Goal: Task Accomplishment & Management: Use online tool/utility

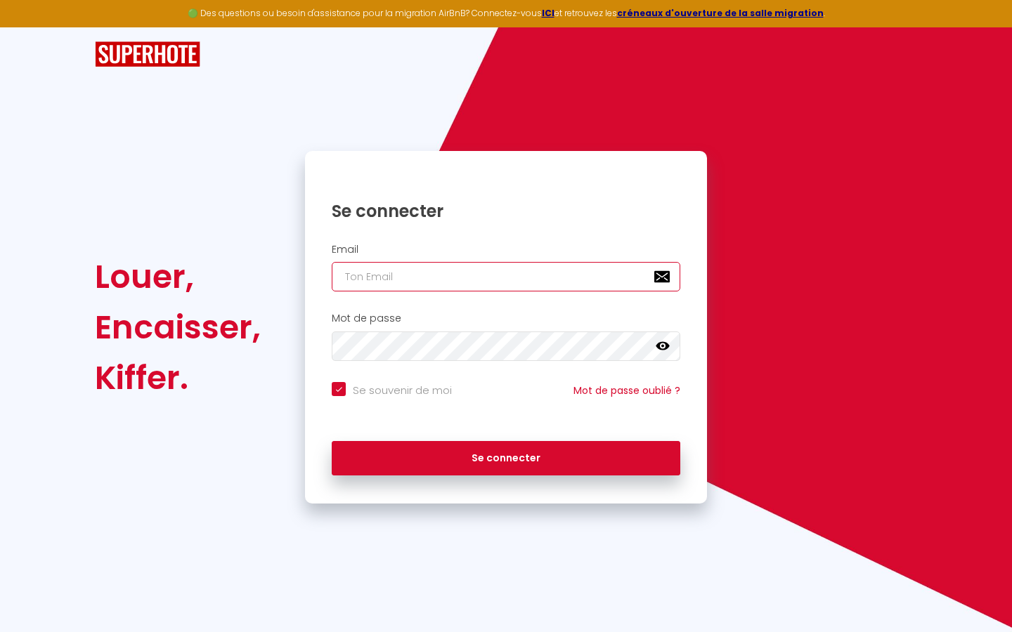
type input "s"
checkbox input "true"
type input "su"
checkbox input "true"
type input "sup"
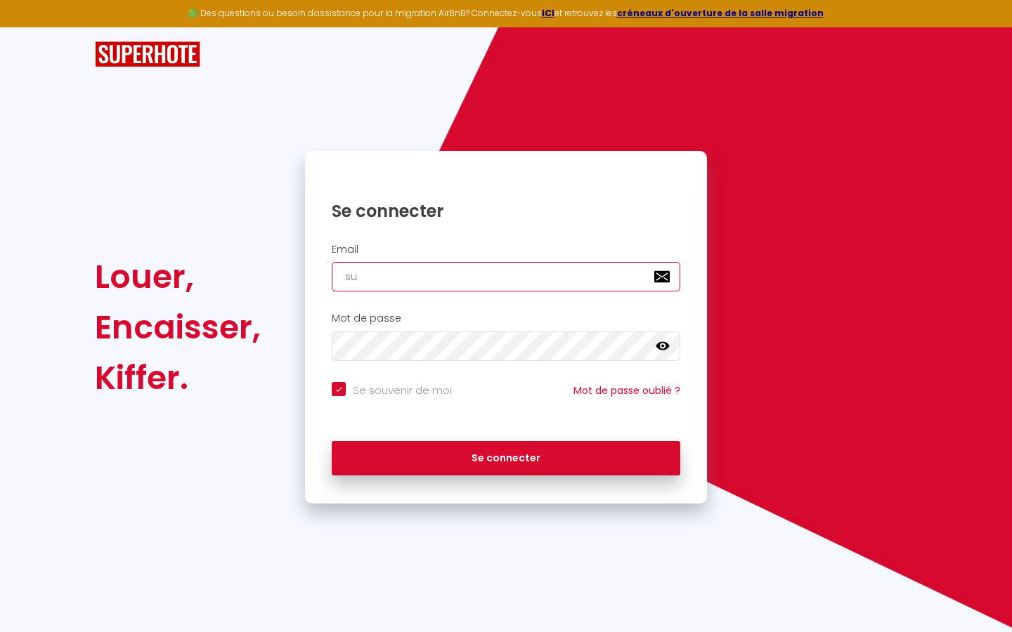
checkbox input "true"
type input "supe"
checkbox input "true"
type input "super"
checkbox input "true"
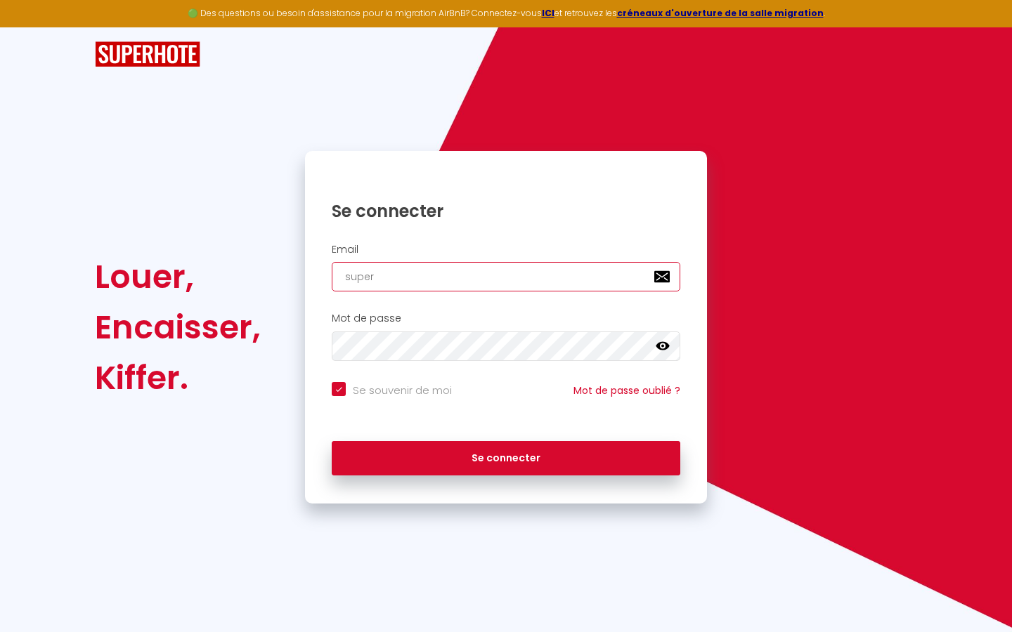
type input "superb"
checkbox input "true"
type input "superbo"
checkbox input "true"
type input "superbor"
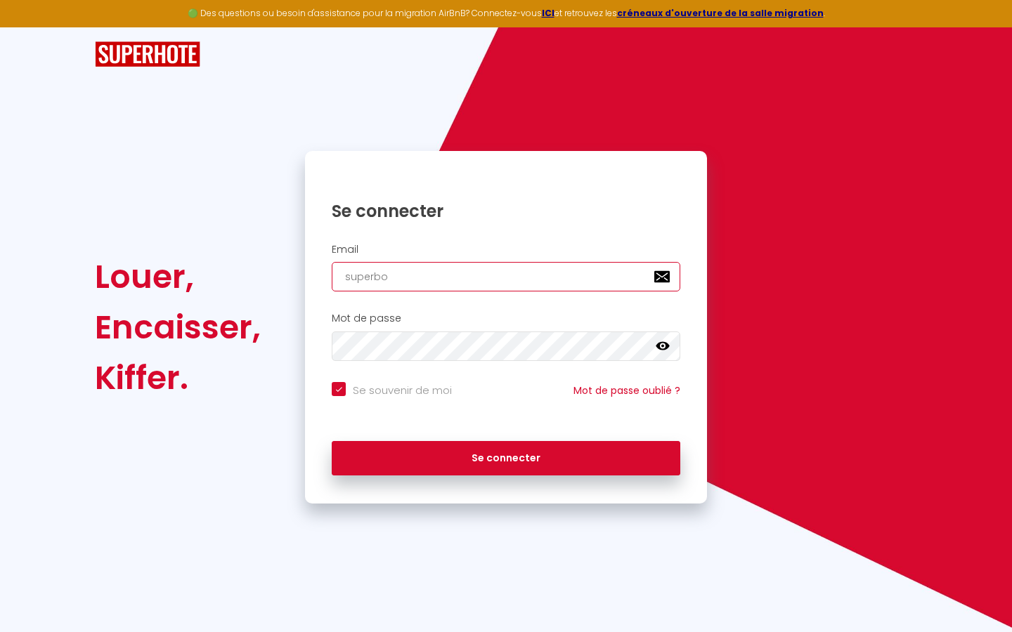
checkbox input "true"
type input "superbord"
checkbox input "true"
type input "superborde"
checkbox input "true"
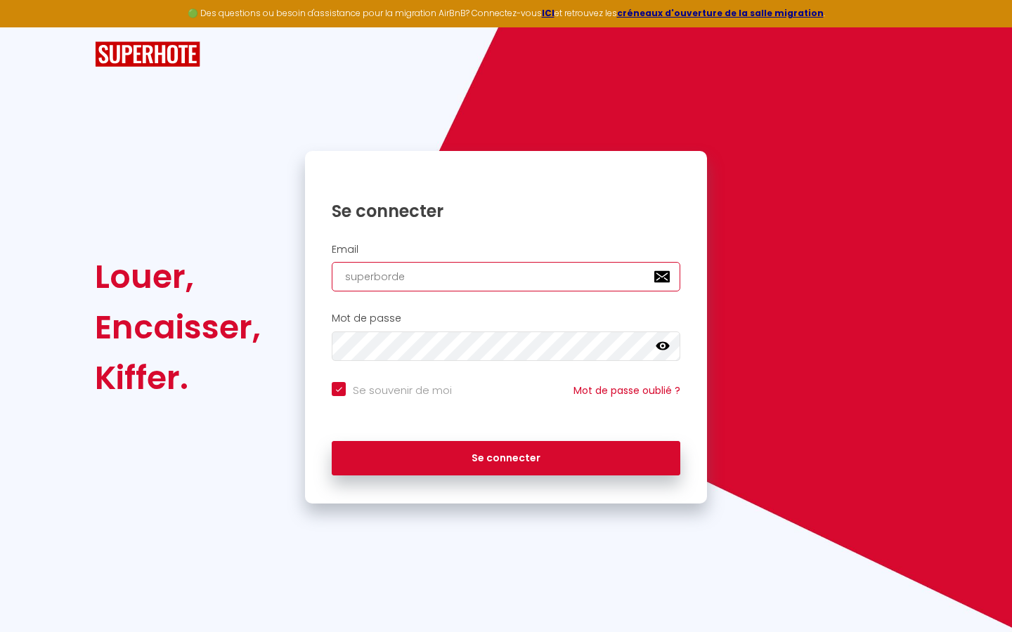
type input "superbordea"
checkbox input "true"
type input "superbordeau"
checkbox input "true"
type input "superbordeaux"
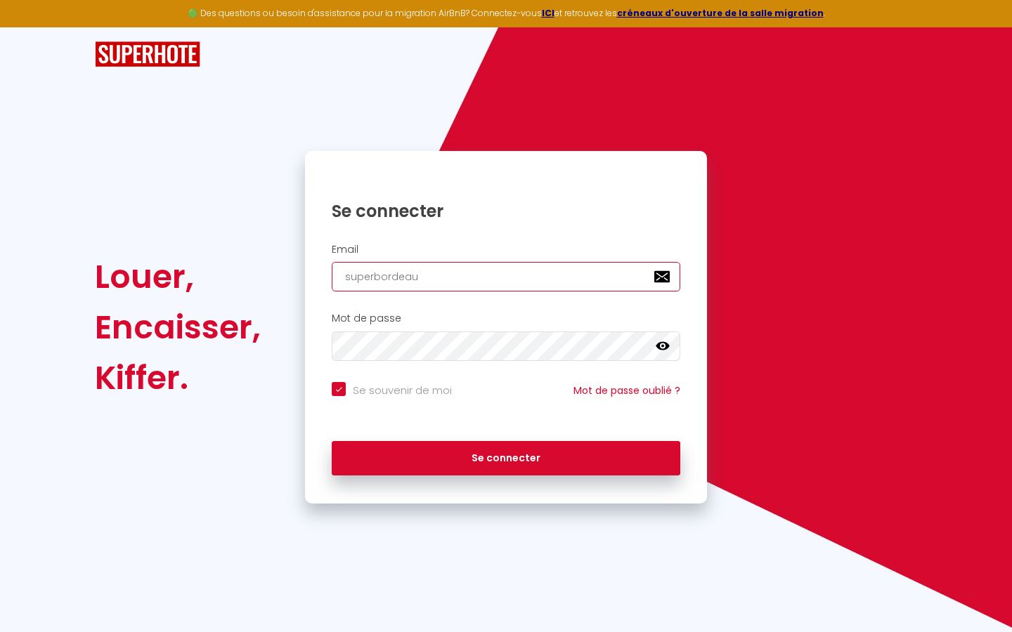
checkbox input "true"
type input "superbordeaux@"
checkbox input "true"
type input "superbordeaux@g"
checkbox input "true"
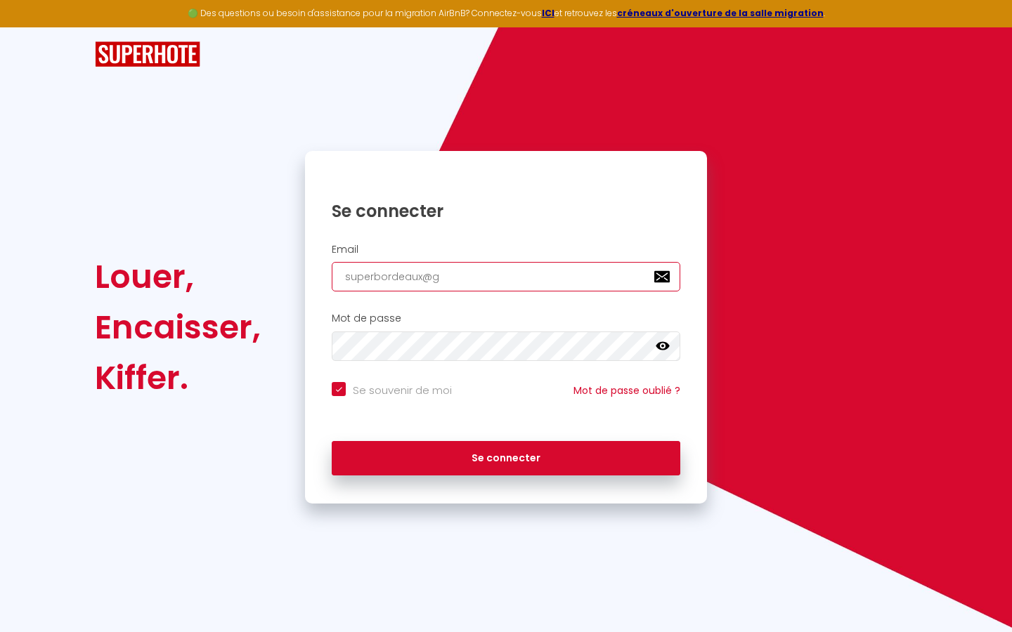
type input "superbordeaux@gm"
checkbox input "true"
type input "superbordeaux@gma"
checkbox input "true"
type input "superbordeaux@gmai"
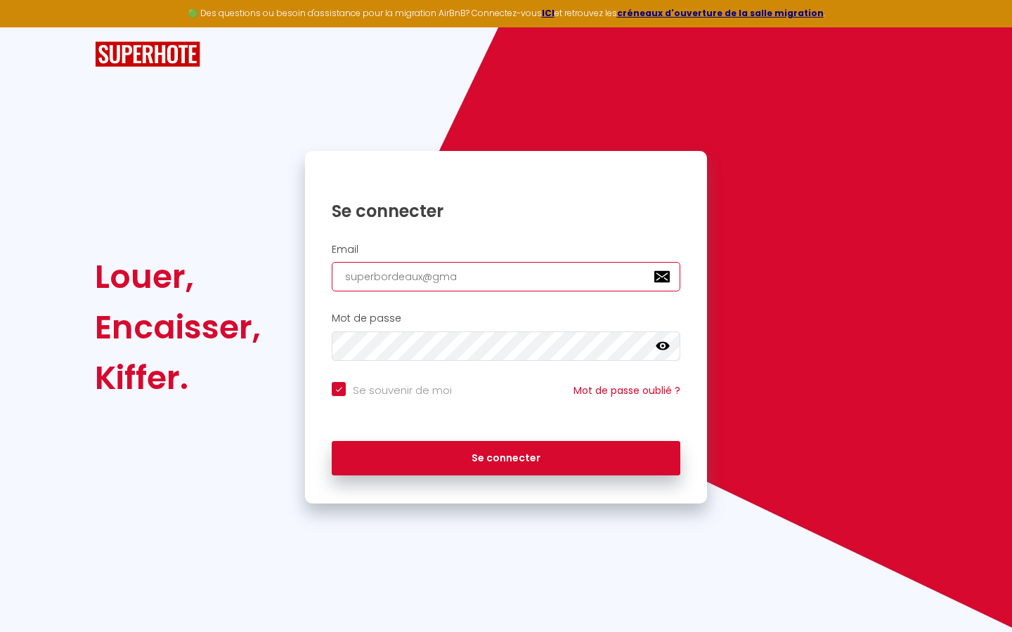
checkbox input "true"
type input "[EMAIL_ADDRESS]"
checkbox input "true"
type input "[EMAIL_ADDRESS]."
checkbox input "true"
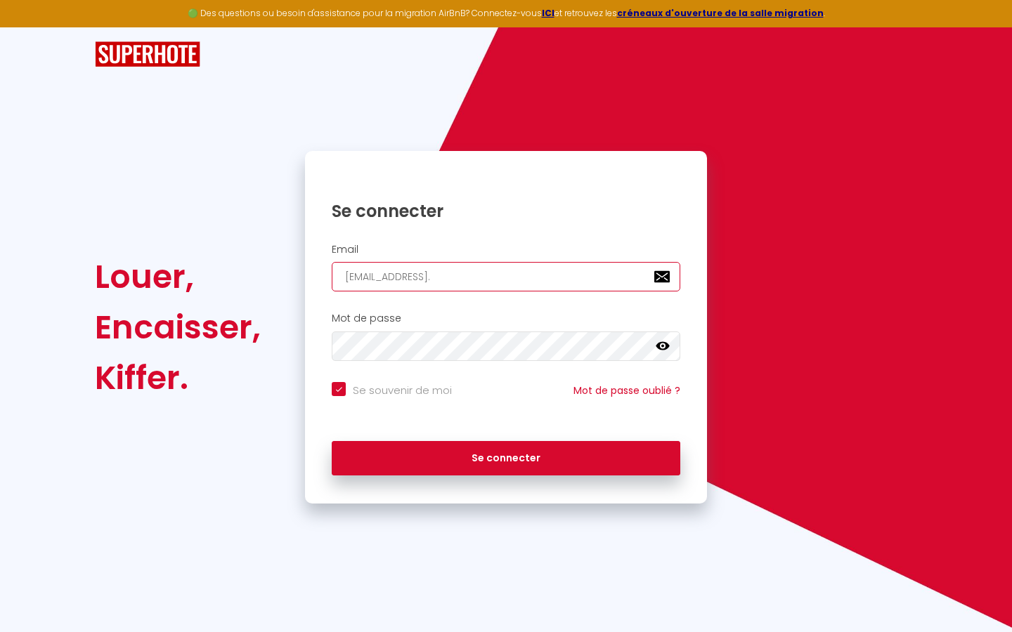
type input "superbordeaux@gmail.c"
checkbox input "true"
type input "[EMAIL_ADDRESS][DOMAIN_NAME]"
checkbox input "true"
type input "[EMAIL_ADDRESS][DOMAIN_NAME]"
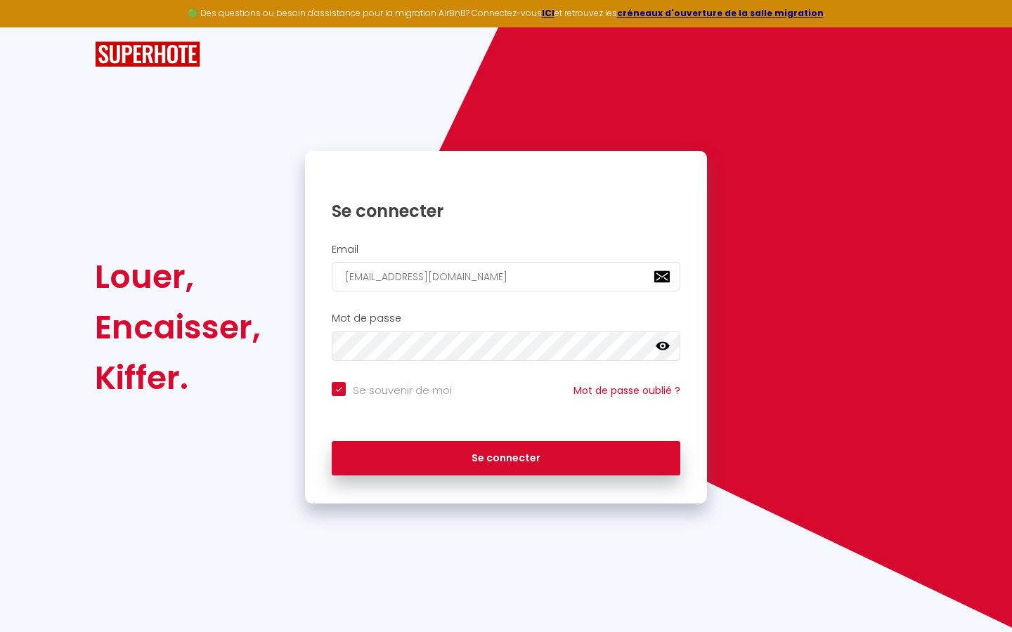
checkbox input "true"
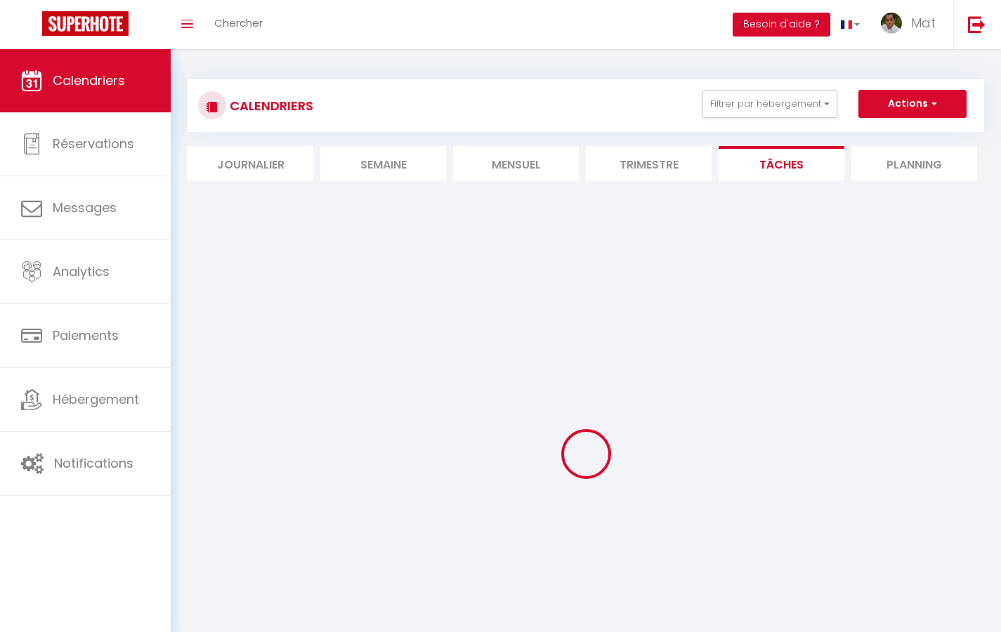
select select
